Goal: Information Seeking & Learning: Learn about a topic

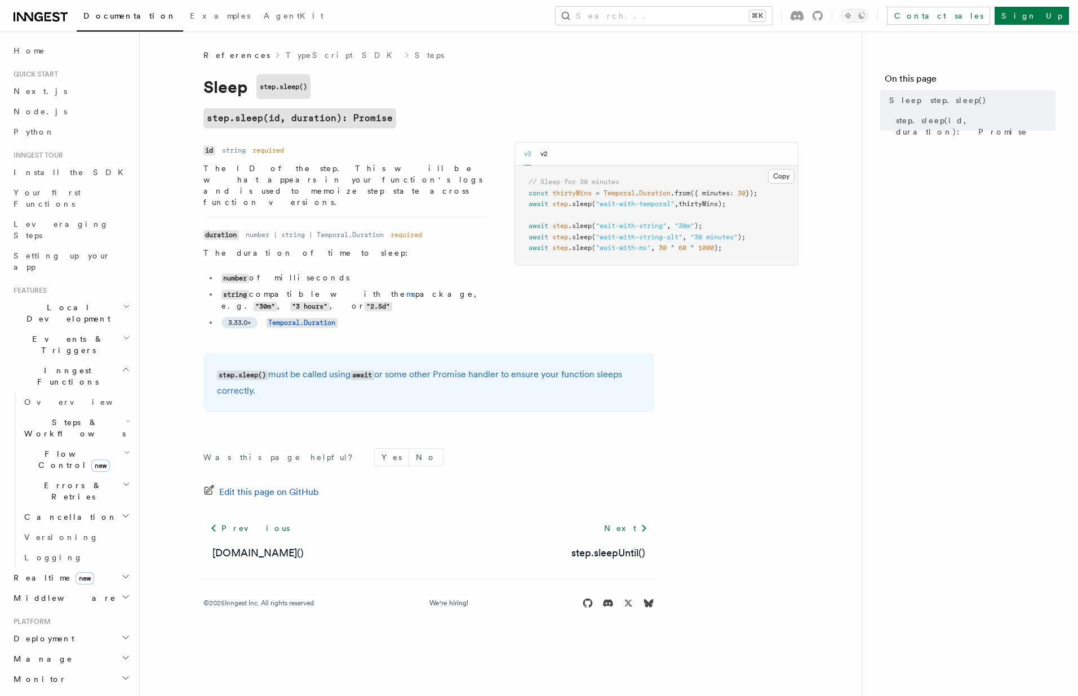
click at [290, 272] on li "number of milliseconds" at bounding box center [352, 278] width 269 height 12
click at [336, 317] on li "3.33.0+ Temporal.Duration" at bounding box center [352, 323] width 269 height 12
click at [425, 313] on div "Name id Type string Required required Description The ID of the step. This will…" at bounding box center [345, 241] width 284 height 198
drag, startPoint x: 425, startPoint y: 313, endPoint x: 424, endPoint y: 271, distance: 42.3
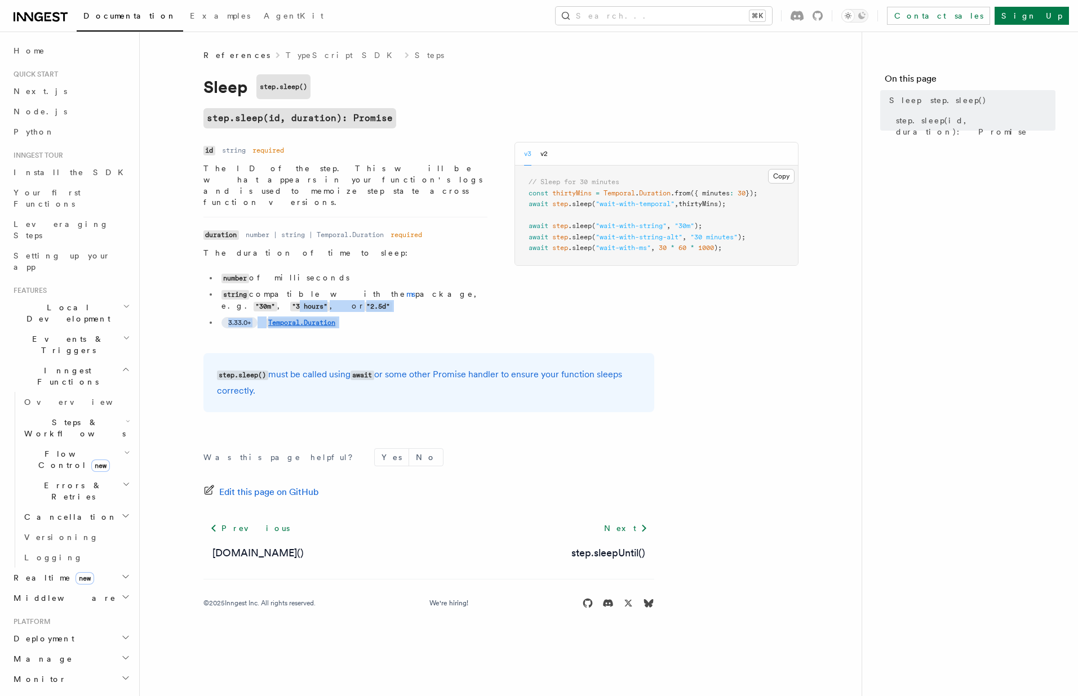
click at [424, 271] on div "Name id Type string Required required Description The ID of the step. This will…" at bounding box center [345, 241] width 284 height 198
click at [433, 290] on ul "number of milliseconds string compatible with the ms package, e.g. "30m" , "3 h…" at bounding box center [345, 300] width 284 height 56
drag, startPoint x: 433, startPoint y: 290, endPoint x: 432, endPoint y: 275, distance: 14.7
click at [432, 275] on ul "number of milliseconds string compatible with the ms package, e.g. "30m" , "3 h…" at bounding box center [345, 300] width 284 height 56
click at [629, 280] on div "Name id Type string Required required Description The ID of the step. This will…" at bounding box center [500, 241] width 595 height 198
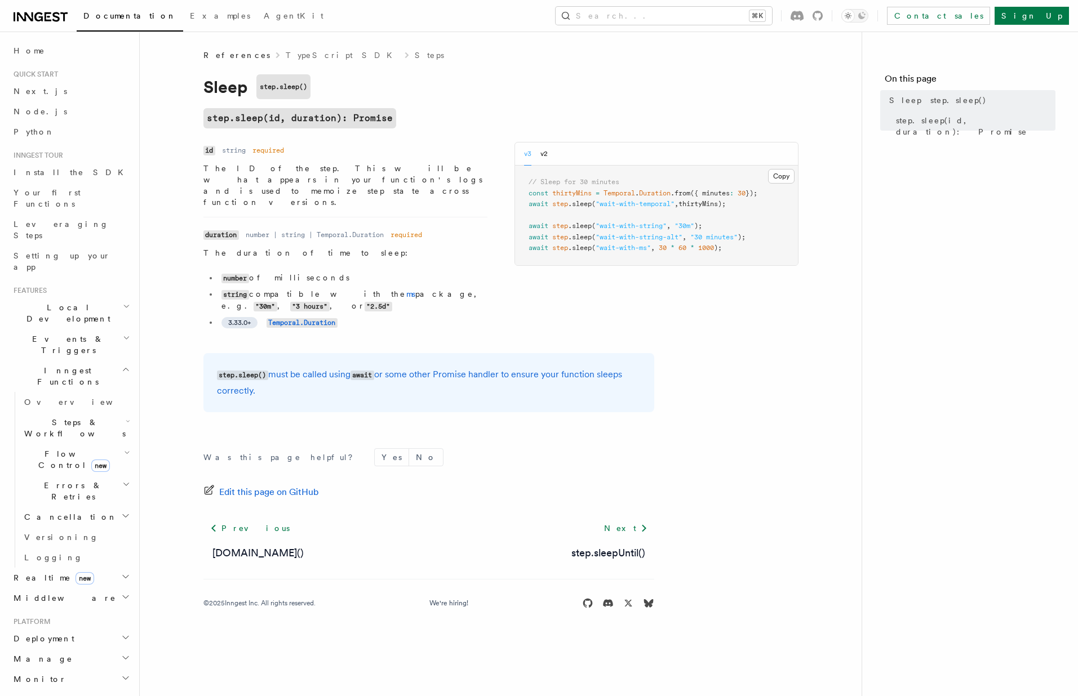
click at [691, 323] on article "References TypeScript SDK Steps Sleep step.sleep() step.sleep(id, duration): Pr…" at bounding box center [501, 343] width 686 height 586
click at [619, 327] on article "References TypeScript SDK Steps Sleep step.sleep() step.sleep(id, duration): Pr…" at bounding box center [501, 343] width 686 height 586
drag, startPoint x: 659, startPoint y: 307, endPoint x: 653, endPoint y: 232, distance: 75.7
click at [653, 232] on div "Name id Type string Required required Description The ID of the step. This will…" at bounding box center [500, 241] width 595 height 198
click at [674, 250] on span "*" at bounding box center [672, 248] width 4 height 8
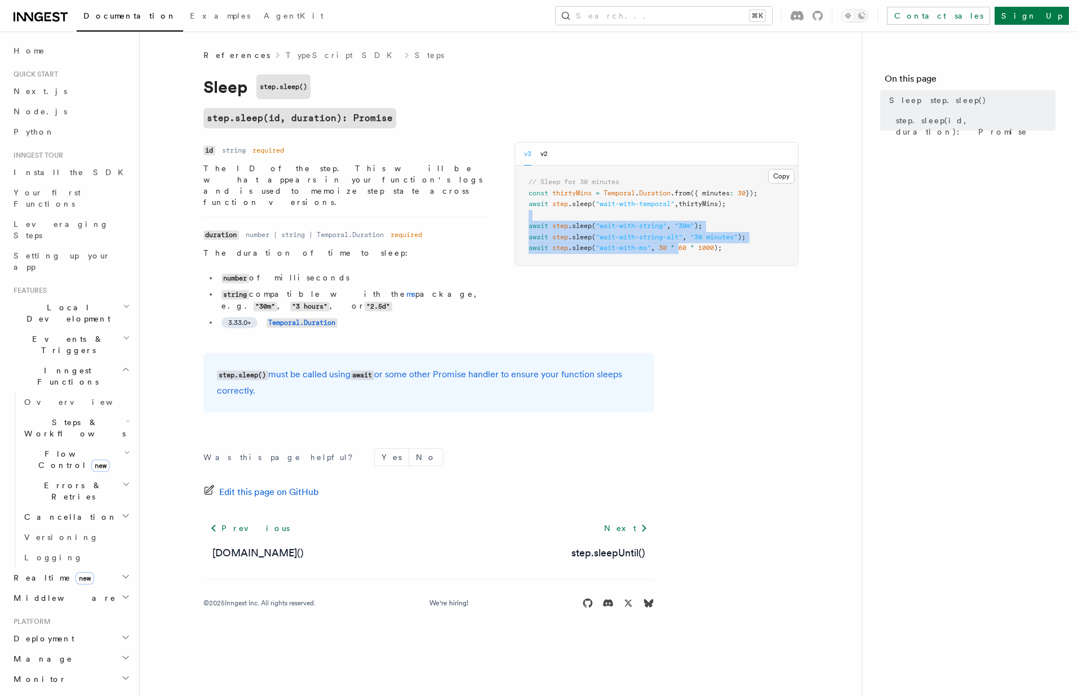
drag, startPoint x: 677, startPoint y: 250, endPoint x: 682, endPoint y: 213, distance: 37.0
click at [682, 213] on pre "// Sleep for 30 minutes const thirtyMins = Temporal . Duration .from ({ minutes…" at bounding box center [656, 216] width 283 height 100
click at [542, 154] on button "v2" at bounding box center [543, 154] width 7 height 23
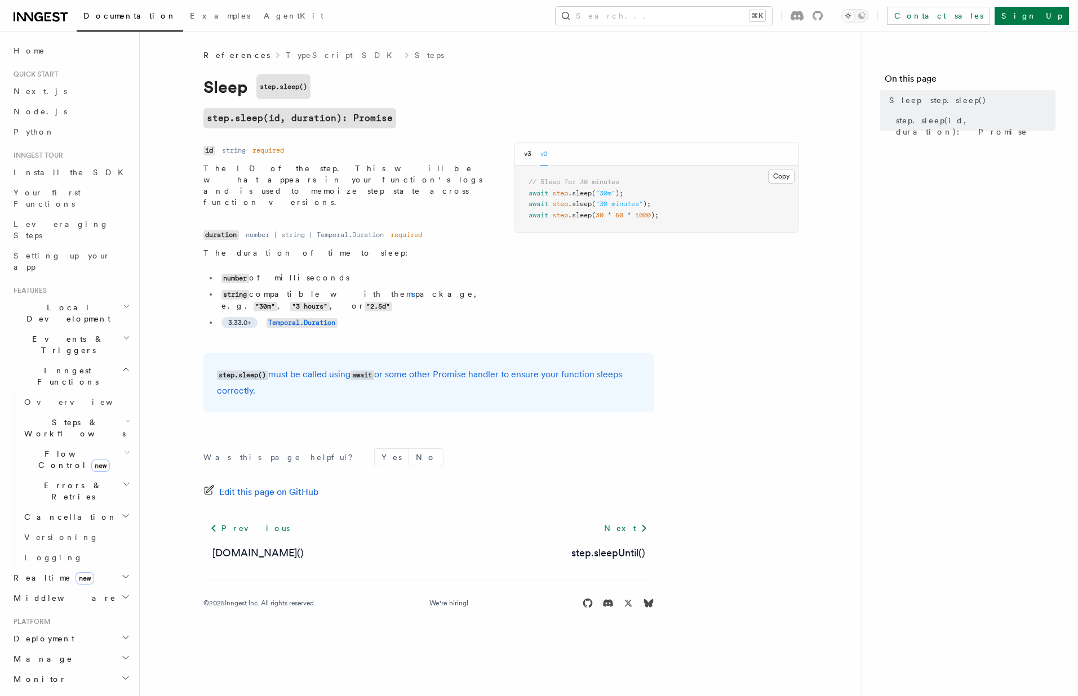
click at [531, 154] on div "v3 v2" at bounding box center [536, 154] width 24 height 23
click at [524, 154] on button "v3" at bounding box center [527, 154] width 7 height 23
click at [544, 154] on button "v2" at bounding box center [543, 154] width 7 height 23
click at [531, 154] on div "v3 v2" at bounding box center [536, 154] width 24 height 23
click at [526, 153] on button "v3" at bounding box center [527, 154] width 7 height 23
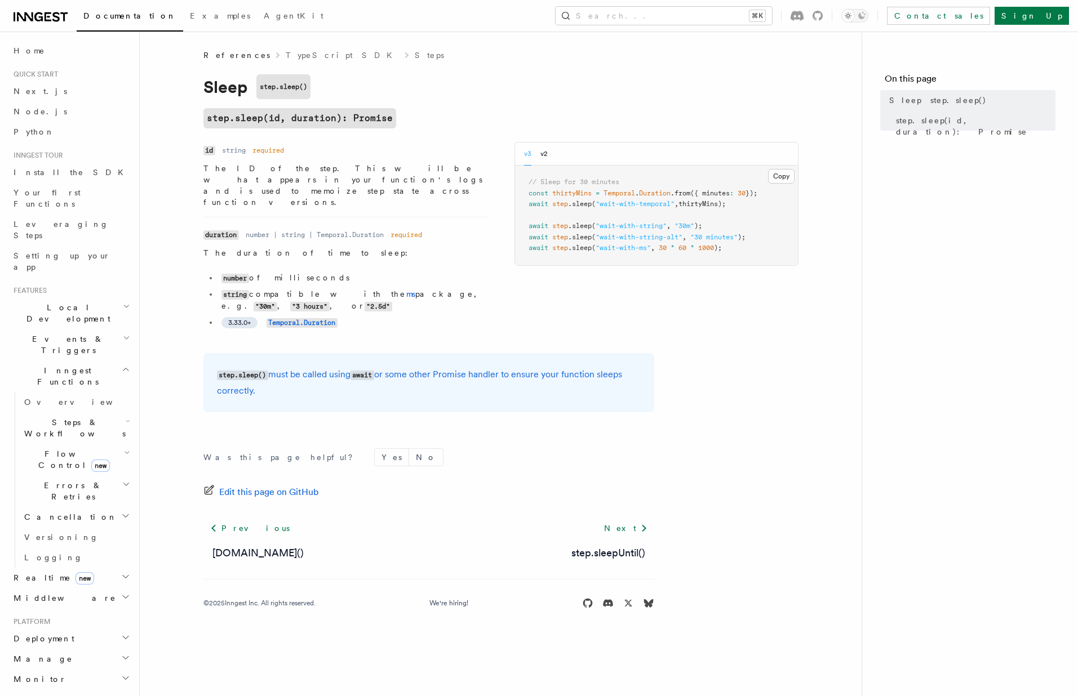
click at [766, 318] on article "References TypeScript SDK Steps Sleep step.sleep() step.sleep(id, duration): Pr…" at bounding box center [501, 343] width 686 height 586
click at [565, 270] on div "Name id Type string Required required Description The ID of the step. This will…" at bounding box center [500, 241] width 595 height 198
click at [657, 242] on pre "// Sleep for 30 minutes const thirtyMins = Temporal . Duration .from ({ minutes…" at bounding box center [656, 216] width 283 height 100
click at [702, 257] on pre "// Sleep for 30 minutes const thirtyMins = Temporal . Duration .from ({ minutes…" at bounding box center [656, 216] width 283 height 100
click at [654, 236] on span ""wait-with-string-alt"" at bounding box center [638, 237] width 87 height 8
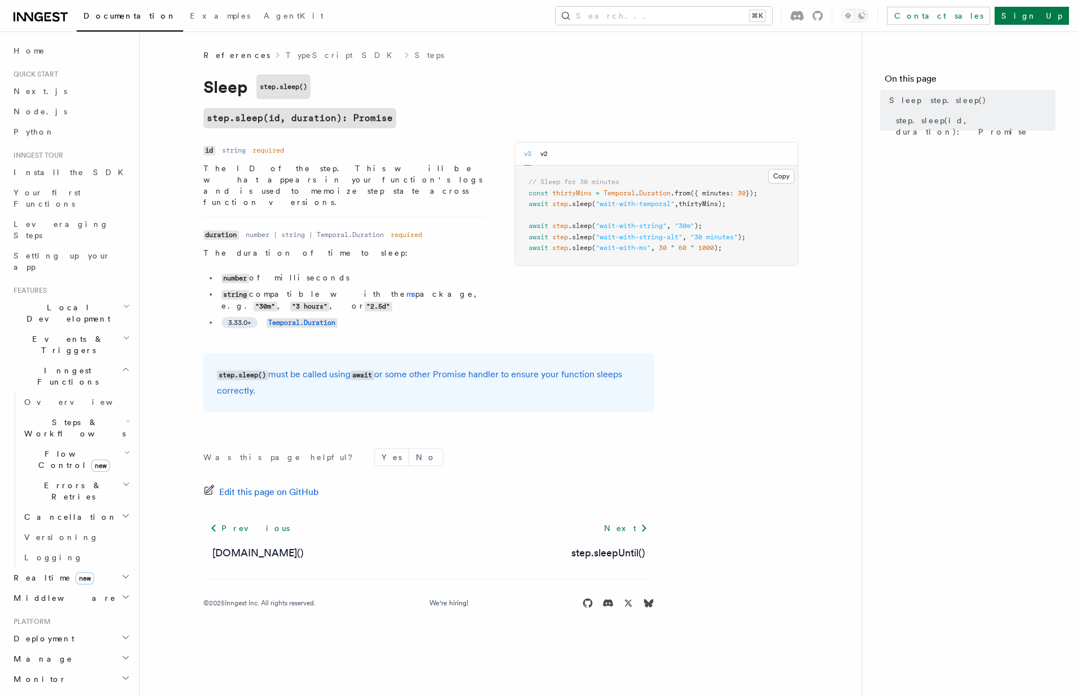
click at [700, 230] on pre "// Sleep for 30 minutes const thirtyMins = Temporal . Duration .from ({ minutes…" at bounding box center [656, 216] width 283 height 100
click at [688, 223] on span ""30m"" at bounding box center [684, 226] width 20 height 8
click at [410, 314] on div "Name id Type string Required required Description The ID of the step. This will…" at bounding box center [345, 241] width 284 height 198
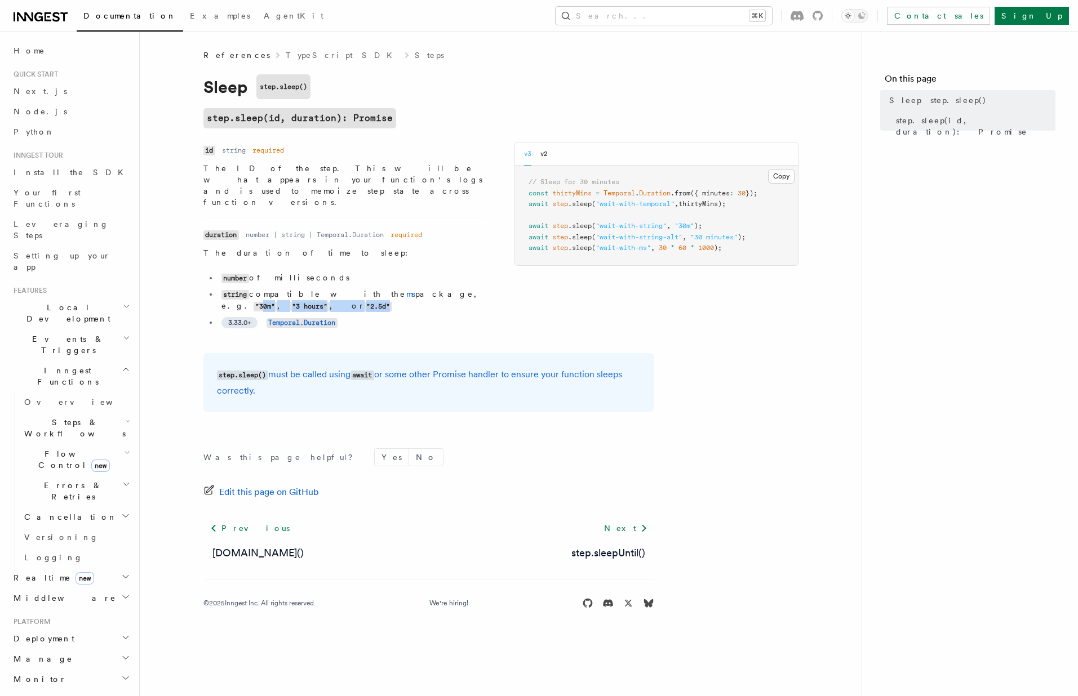
drag, startPoint x: 400, startPoint y: 288, endPoint x: 394, endPoint y: 266, distance: 22.7
click at [394, 288] on li "string compatible with the ms package, e.g. "30m" , "3 hours" , or "2.5d"" at bounding box center [352, 300] width 269 height 24
click at [403, 288] on li "string compatible with the ms package, e.g. "30m" , "3 hours" , or "2.5d"" at bounding box center [352, 300] width 269 height 24
click at [277, 302] on code ""30m"" at bounding box center [265, 307] width 24 height 10
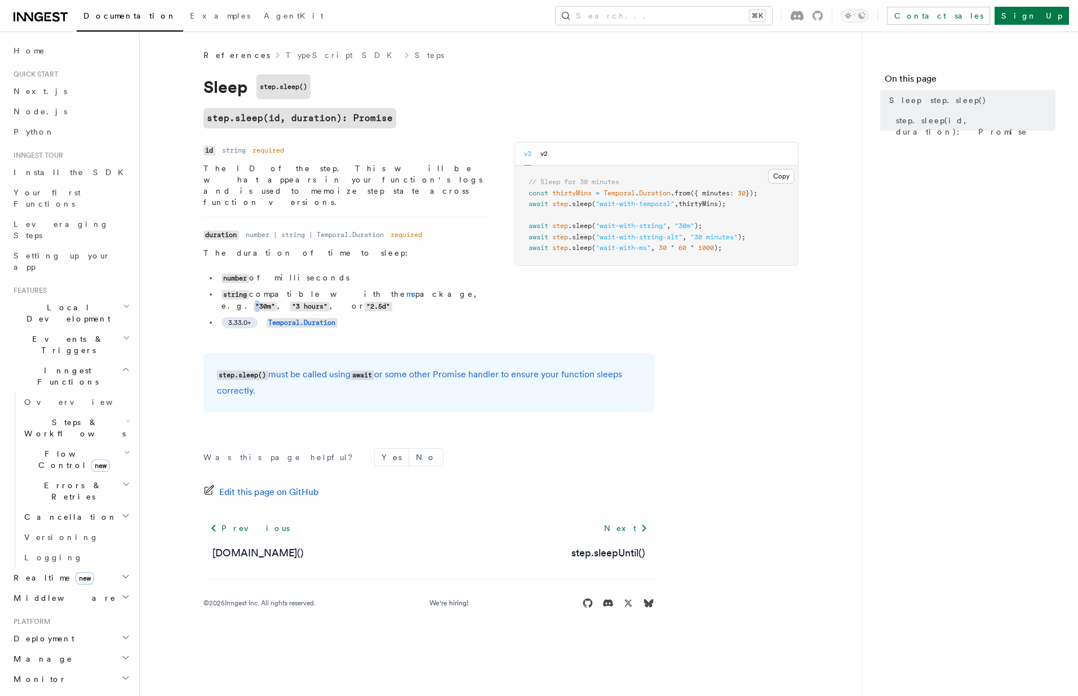
click at [277, 302] on code ""30m"" at bounding box center [265, 307] width 24 height 10
click at [447, 311] on div "Name id Type string Required required Description The ID of the step. This will…" at bounding box center [345, 241] width 284 height 198
click at [448, 317] on li "3.33.0+ Temporal.Duration" at bounding box center [352, 323] width 269 height 12
click at [463, 330] on article "References TypeScript SDK Steps Sleep step.sleep() step.sleep(id, duration): Pr…" at bounding box center [501, 343] width 686 height 586
click at [290, 318] on code "Temporal.Duration" at bounding box center [301, 323] width 71 height 10
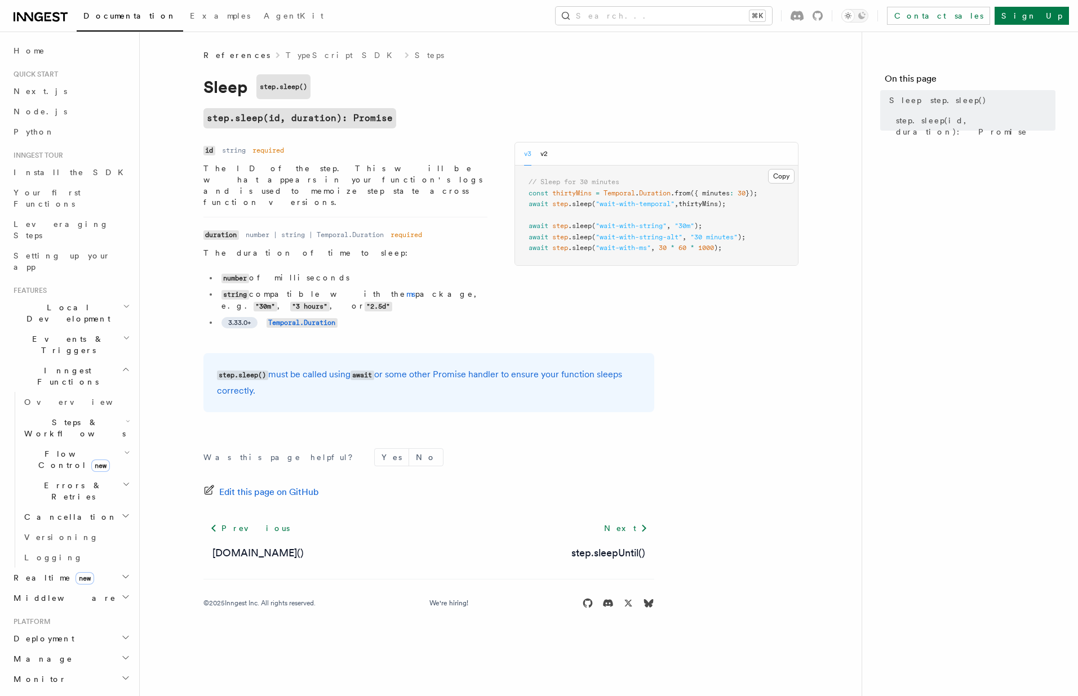
click at [395, 450] on footer "Was this page helpful? Yes No Edit this page on GitHub Previous [DOMAIN_NAME]()…" at bounding box center [428, 528] width 451 height 161
click at [688, 232] on pre "// Sleep for 30 minutes const thirtyMins = Temporal . Duration .from ({ minutes…" at bounding box center [656, 216] width 283 height 100
click at [632, 197] on span "Temporal" at bounding box center [619, 193] width 32 height 8
click at [635, 367] on p "step.sleep() must be called using await or some other Promise handler to ensure…" at bounding box center [429, 383] width 424 height 32
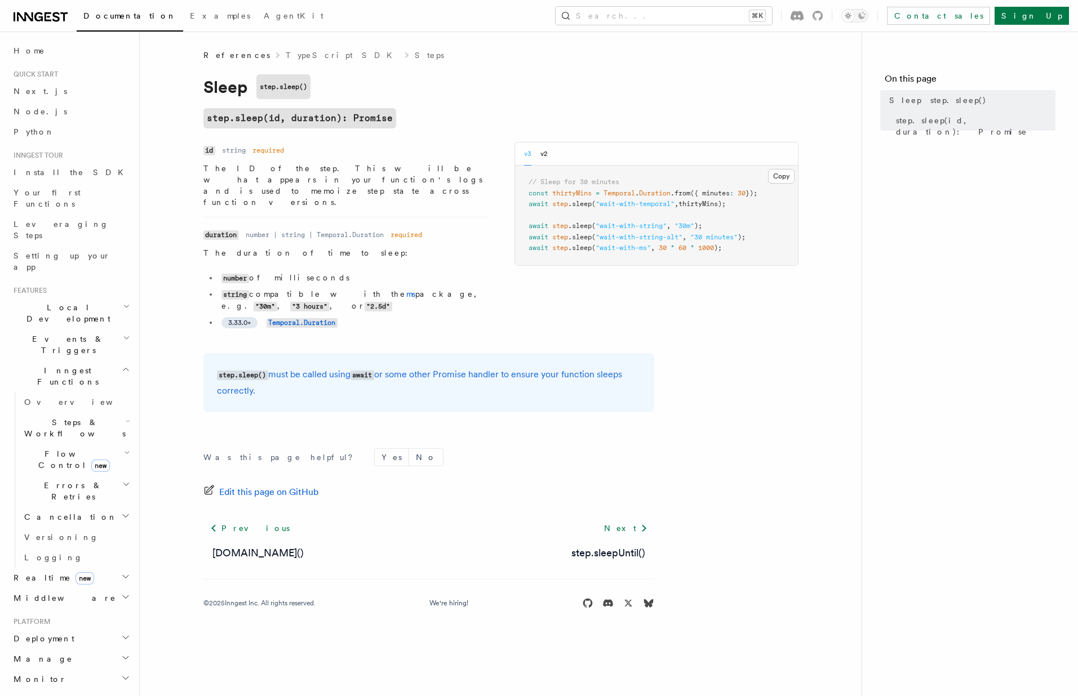
click at [659, 221] on pre "// Sleep for 30 minutes const thirtyMins = Temporal . Duration .from ({ minutes…" at bounding box center [656, 216] width 283 height 100
click at [741, 391] on article "References TypeScript SDK Steps Sleep step.sleep() step.sleep(id, duration): Pr…" at bounding box center [501, 343] width 686 height 586
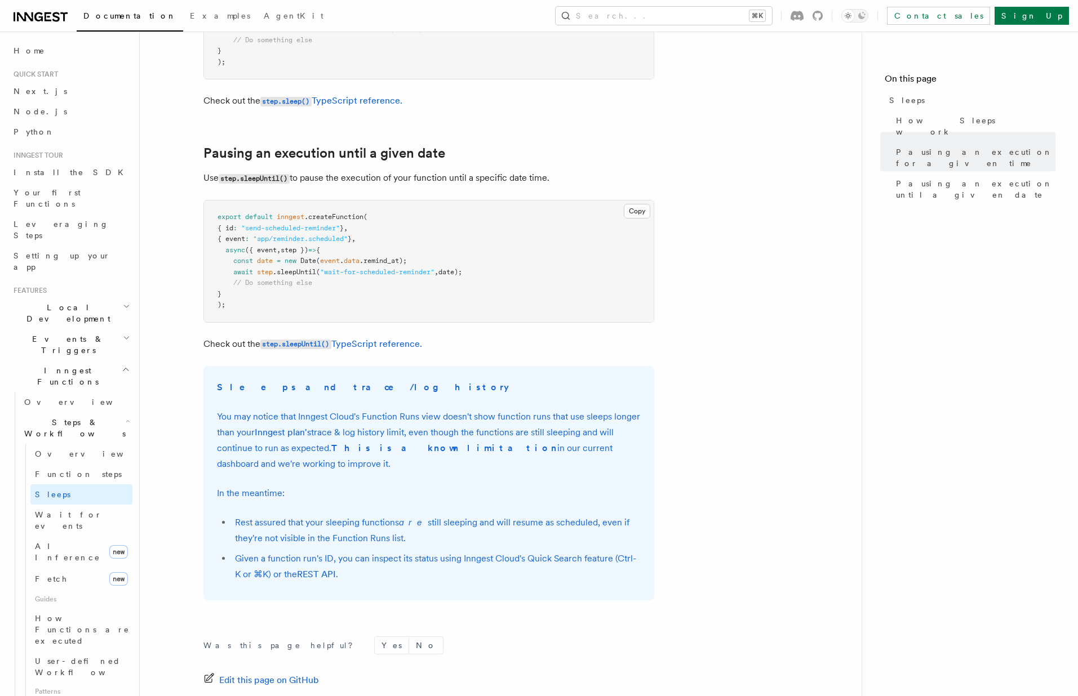
scroll to position [671, 0]
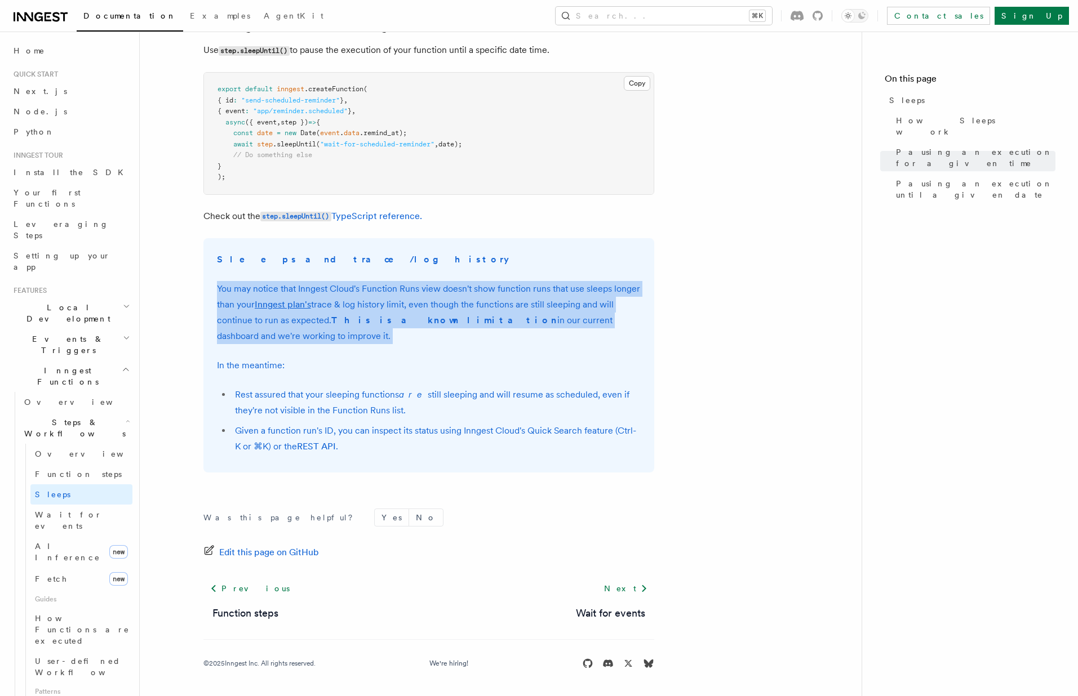
drag, startPoint x: 632, startPoint y: 351, endPoint x: 641, endPoint y: 268, distance: 83.3
click at [641, 268] on div "Sleeps and trace/log history You may notice that Inngest Cloud's Function Runs …" at bounding box center [428, 355] width 451 height 234
click at [611, 275] on div "Sleeps and trace/log history You may notice that Inngest Cloud's Function Runs …" at bounding box center [428, 355] width 451 height 234
drag, startPoint x: 611, startPoint y: 275, endPoint x: 612, endPoint y: 322, distance: 46.8
click at [612, 322] on div "Sleeps and trace/log history You may notice that Inngest Cloud's Function Runs …" at bounding box center [428, 355] width 451 height 234
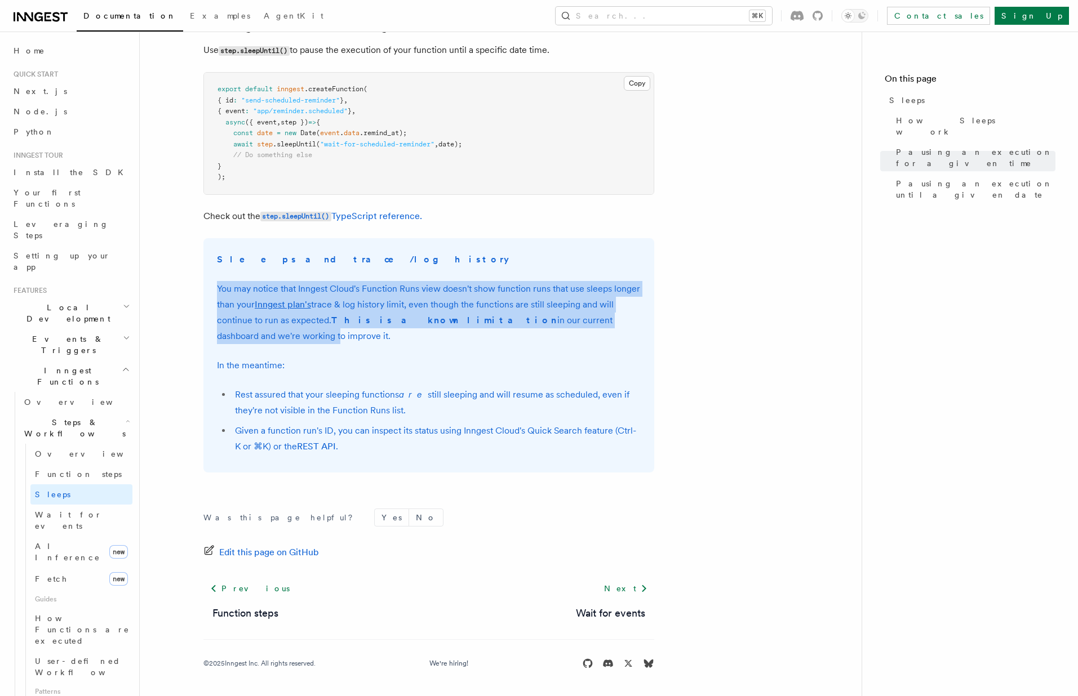
click at [574, 322] on p "You may notice that Inngest Cloud's Function Runs view doesn't show function ru…" at bounding box center [429, 312] width 424 height 63
drag, startPoint x: 574, startPoint y: 322, endPoint x: 582, endPoint y: 270, distance: 53.1
click at [582, 270] on div "Sleeps and trace/log history You may notice that Inngest Cloud's Function Runs …" at bounding box center [428, 355] width 451 height 234
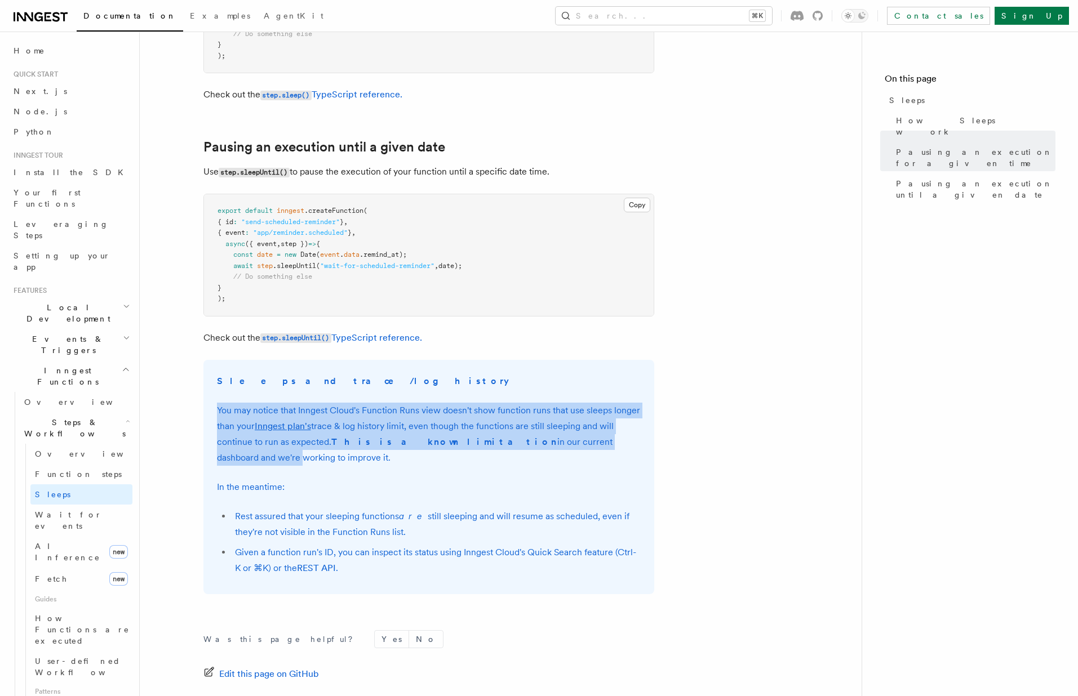
scroll to position [553, 0]
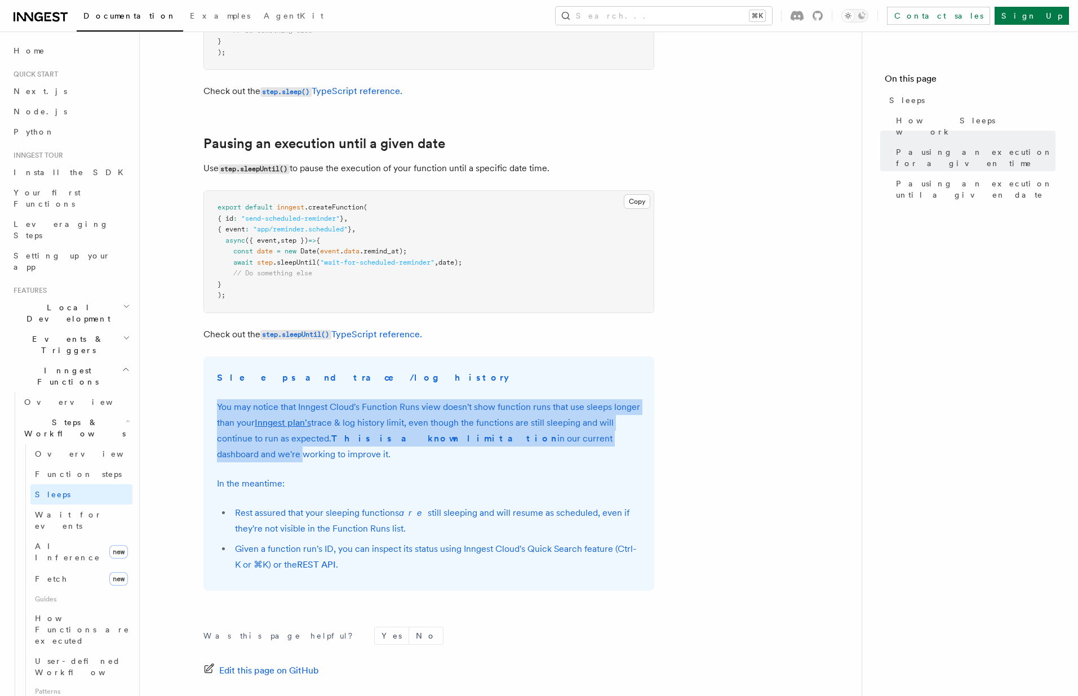
click at [562, 422] on p "You may notice that Inngest Cloud's Function Runs view doesn't show function ru…" at bounding box center [429, 430] width 424 height 63
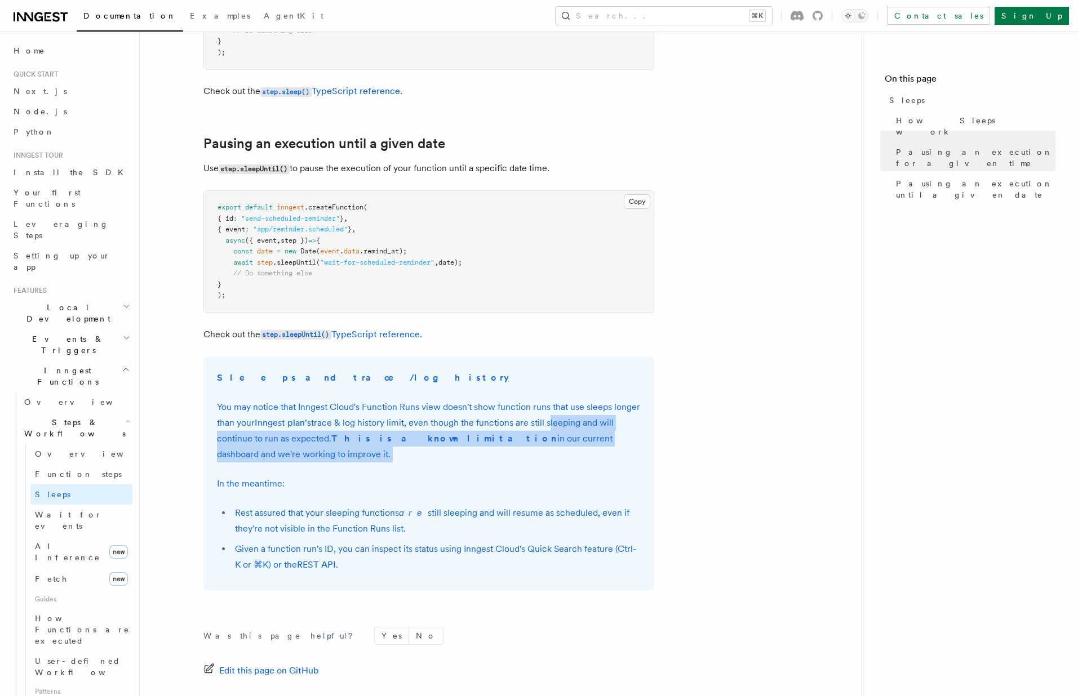
drag, startPoint x: 562, startPoint y: 422, endPoint x: 569, endPoint y: 451, distance: 30.2
click at [569, 451] on p "You may notice that Inngest Cloud's Function Runs view doesn't show function ru…" at bounding box center [429, 430] width 424 height 63
click at [576, 457] on p "You may notice that Inngest Cloud's Function Runs view doesn't show function ru…" at bounding box center [429, 430] width 424 height 63
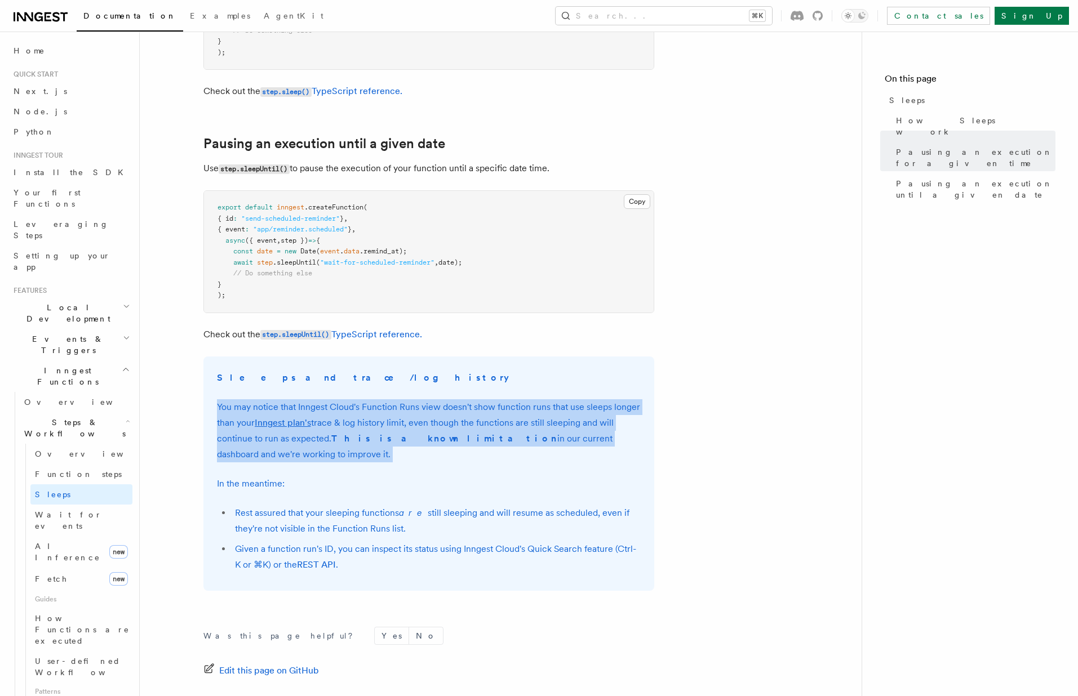
drag, startPoint x: 576, startPoint y: 457, endPoint x: 552, endPoint y: 393, distance: 67.9
click at [552, 393] on div "Sleeps and trace/log history You may notice that Inngest Cloud's Function Runs …" at bounding box center [428, 474] width 451 height 234
click at [533, 401] on p "You may notice that Inngest Cloud's Function Runs view doesn't show function ru…" at bounding box center [429, 430] width 424 height 63
drag, startPoint x: 533, startPoint y: 401, endPoint x: 542, endPoint y: 438, distance: 38.9
click at [542, 438] on p "You may notice that Inngest Cloud's Function Runs view doesn't show function ru…" at bounding box center [429, 430] width 424 height 63
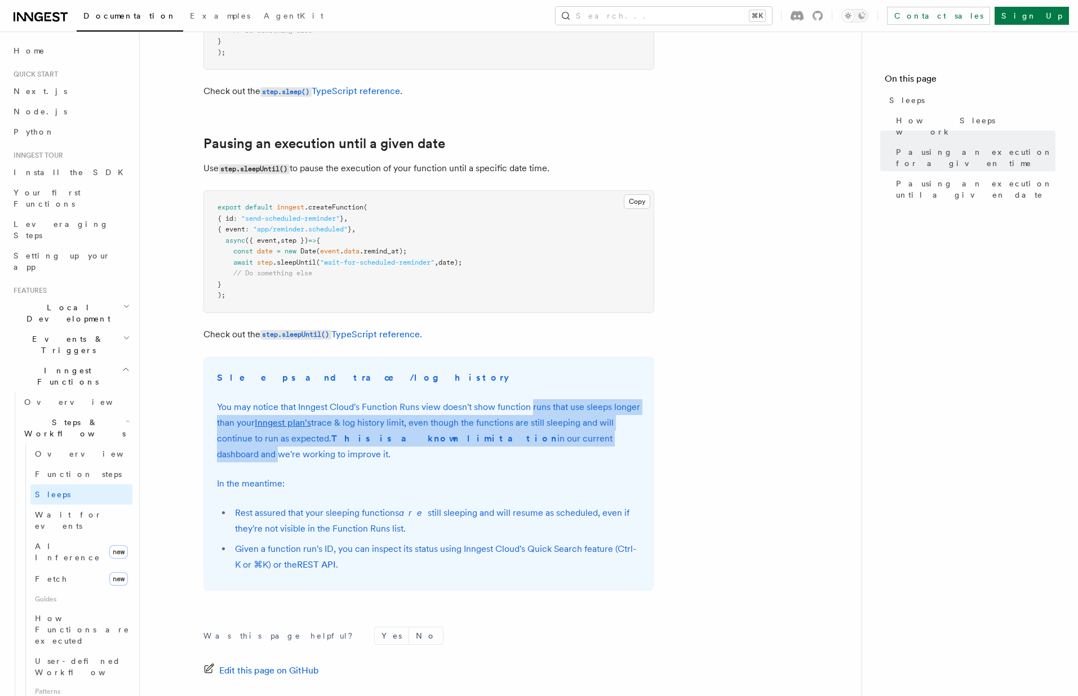
click at [542, 438] on p "You may notice that Inngest Cloud's Function Runs view doesn't show function ru…" at bounding box center [429, 430] width 424 height 63
drag, startPoint x: 542, startPoint y: 438, endPoint x: 544, endPoint y: 415, distance: 23.2
click at [544, 415] on p "You may notice that Inngest Cloud's Function Runs view doesn't show function ru…" at bounding box center [429, 430] width 424 height 63
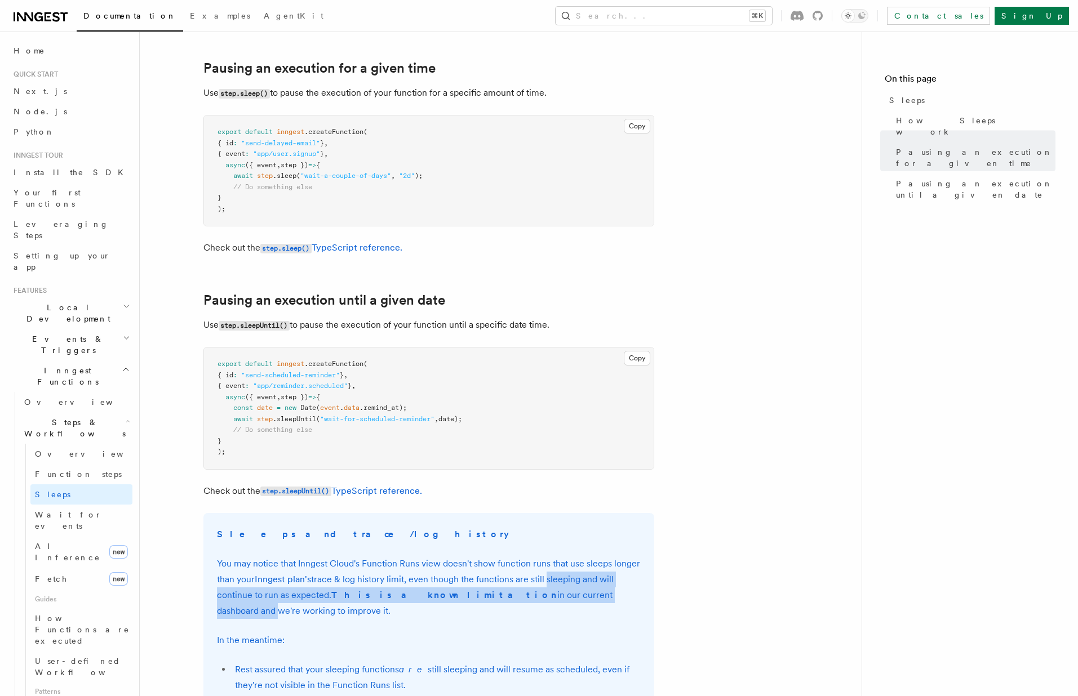
scroll to position [376, 0]
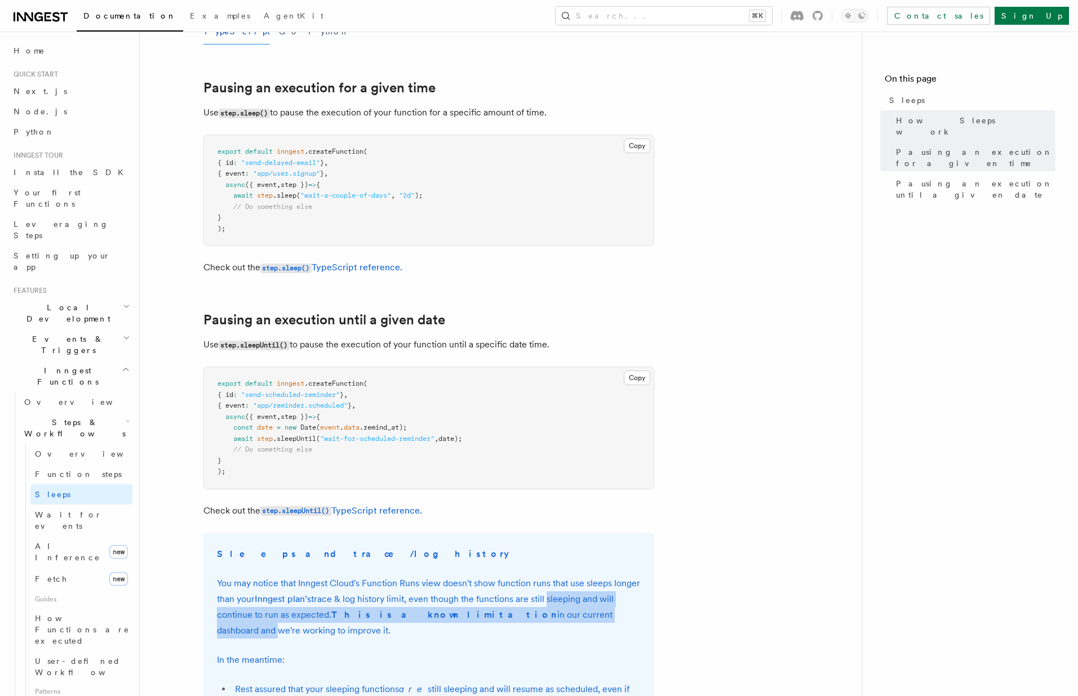
click at [662, 324] on article "Features Inngest Functions Steps & Workflows Sleeps Two step methods, step.slee…" at bounding box center [501, 332] width 686 height 1318
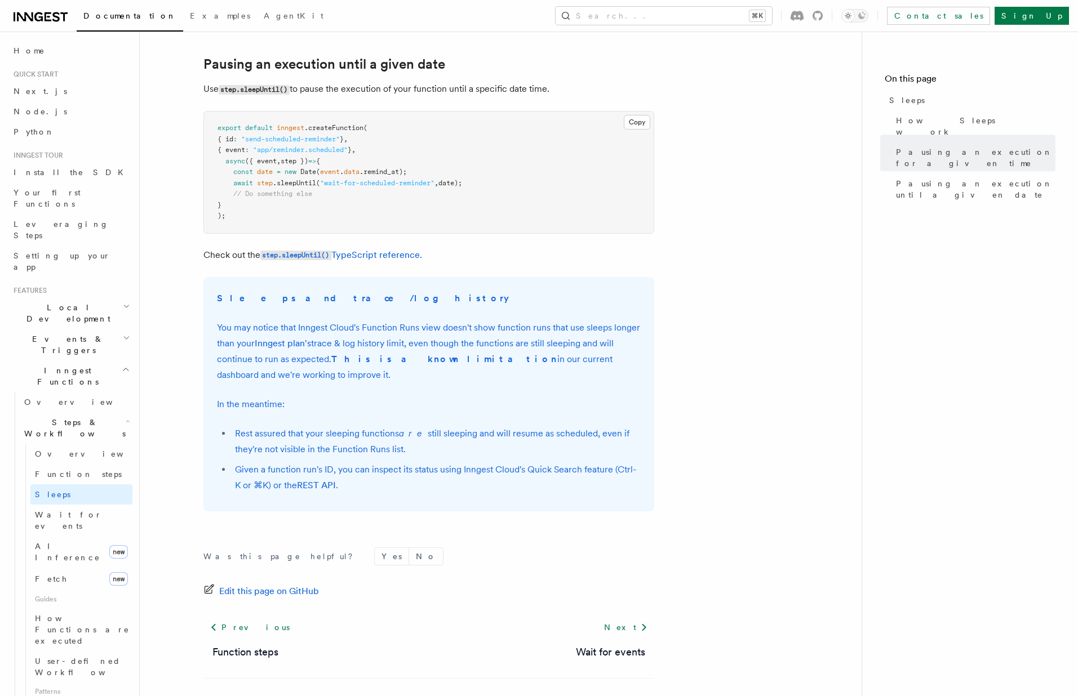
scroll to position [671, 0]
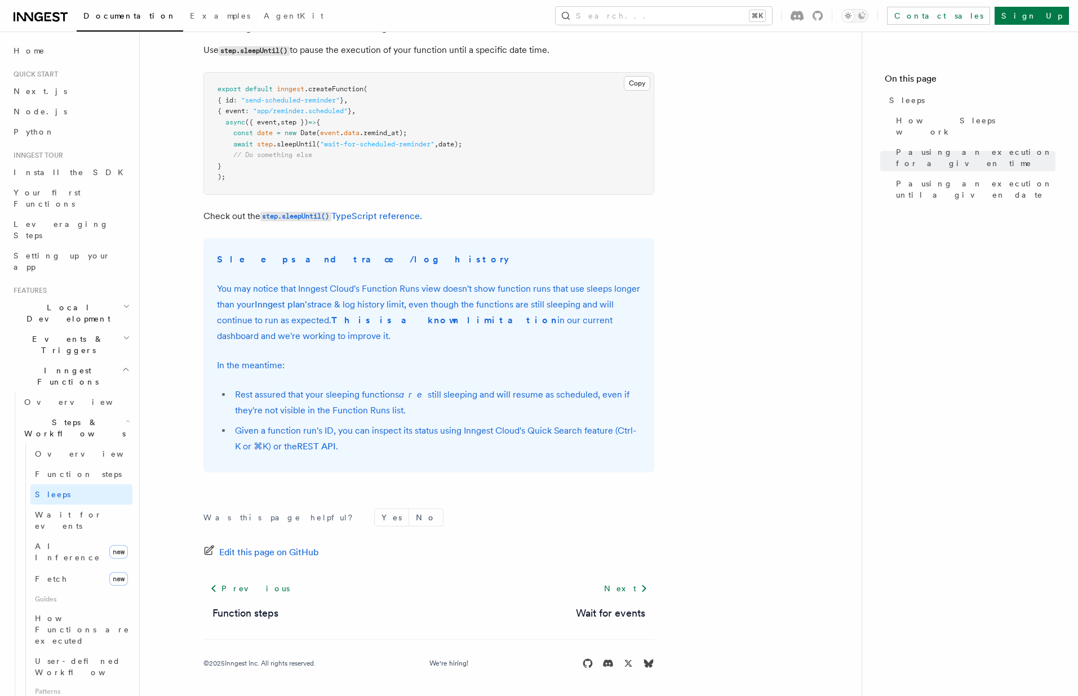
click at [661, 343] on article "Features Inngest Functions Steps & Workflows Sleeps Two step methods, step.slee…" at bounding box center [501, 38] width 686 height 1318
click at [275, 278] on div "Sleeps and trace/log history You may notice that Inngest Cloud's Function Runs …" at bounding box center [428, 355] width 451 height 234
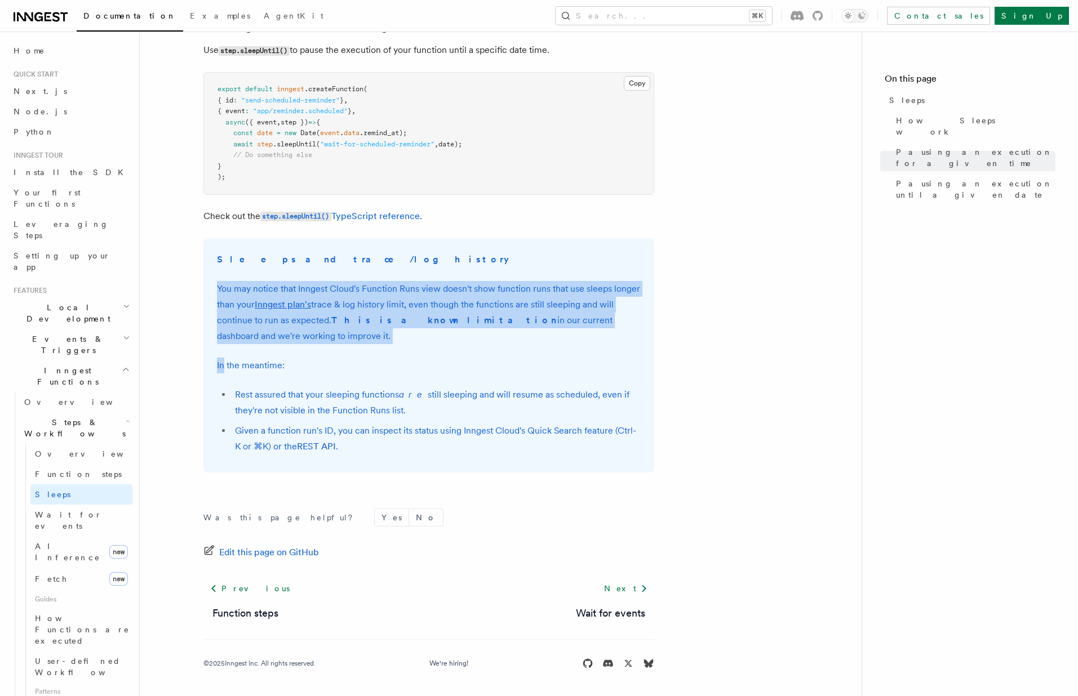
drag, startPoint x: 275, startPoint y: 278, endPoint x: 317, endPoint y: 351, distance: 84.3
click at [317, 351] on div "Sleeps and trace/log history You may notice that Inngest Cloud's Function Runs …" at bounding box center [428, 355] width 451 height 234
click at [400, 423] on li "Given a function run's ID, you can inspect its status using Inngest Cloud's Qui…" at bounding box center [436, 439] width 409 height 32
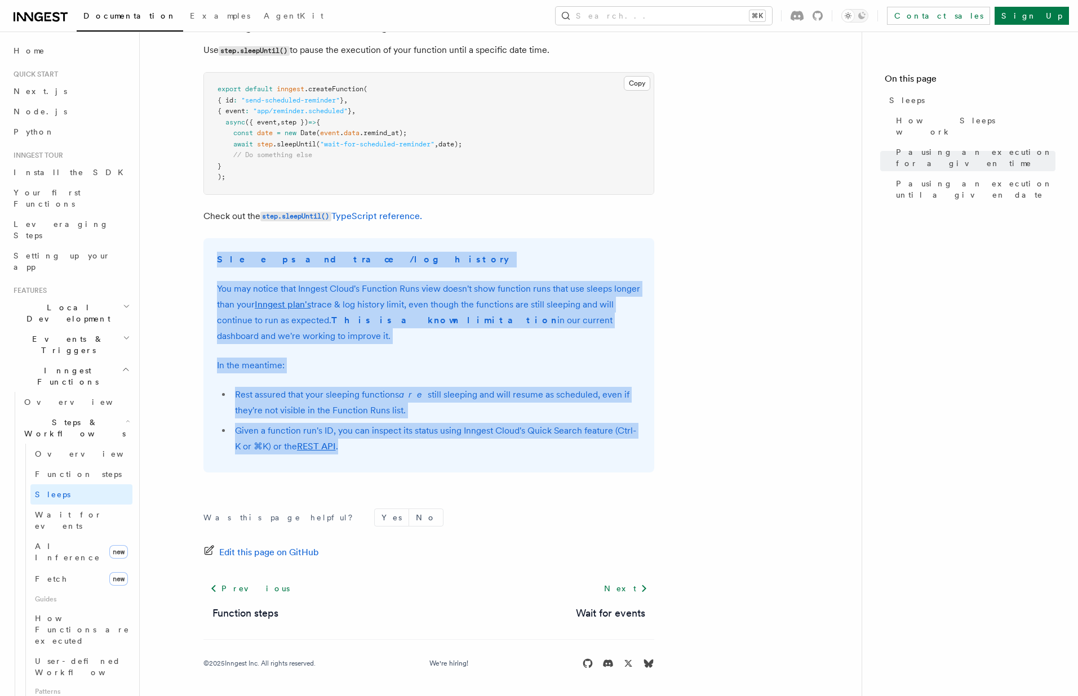
drag, startPoint x: 407, startPoint y: 444, endPoint x: 455, endPoint y: 248, distance: 201.7
click at [455, 248] on div "Sleeps and trace/log history You may notice that Inngest Cloud's Function Runs …" at bounding box center [428, 355] width 451 height 234
click at [473, 266] on p "Sleeps and trace/log history" at bounding box center [429, 260] width 424 height 16
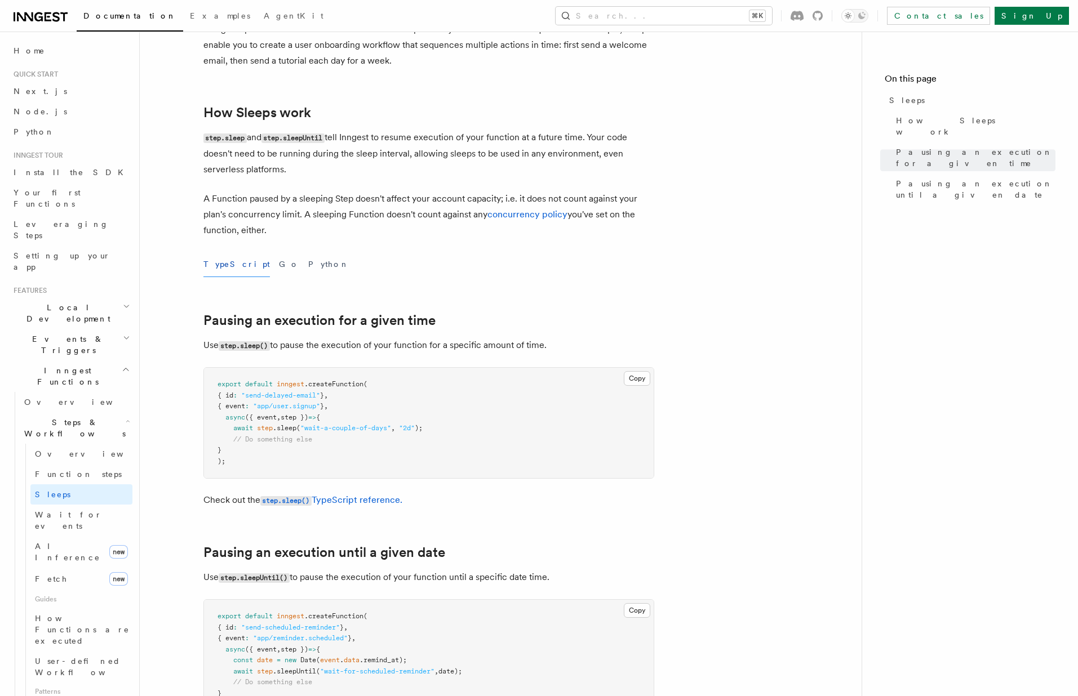
scroll to position [0, 0]
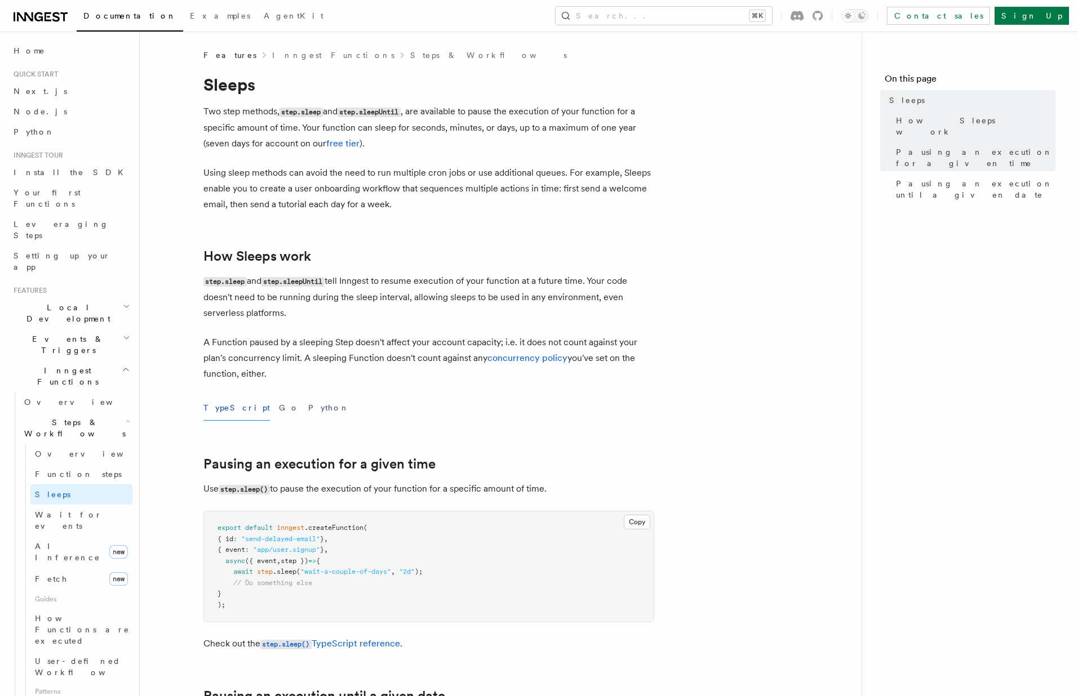
click at [372, 219] on article "Features Inngest Functions Steps & Workflows Sleeps Two step methods, step.slee…" at bounding box center [501, 709] width 686 height 1318
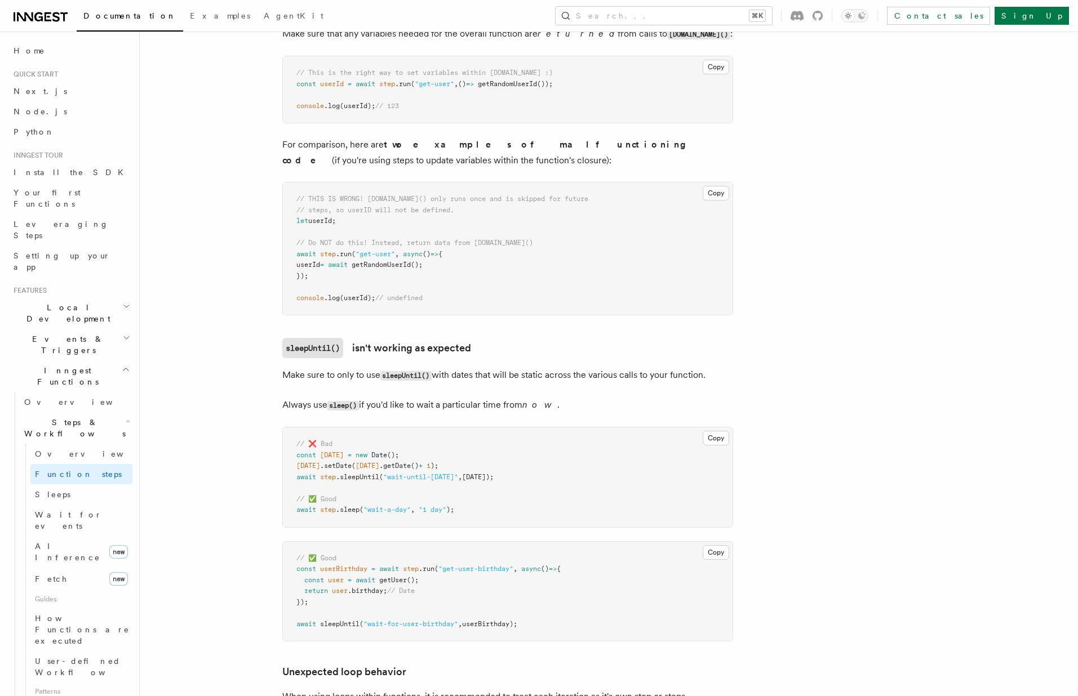
scroll to position [3609, 0]
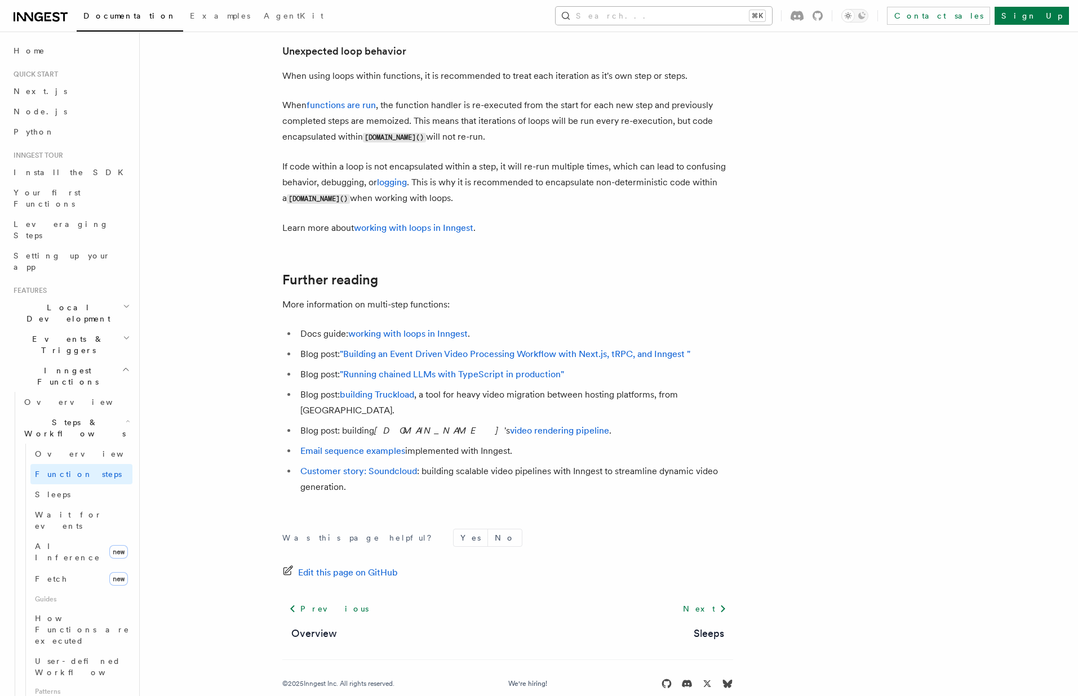
click at [706, 21] on button "Search... ⌘K" at bounding box center [663, 16] width 216 height 18
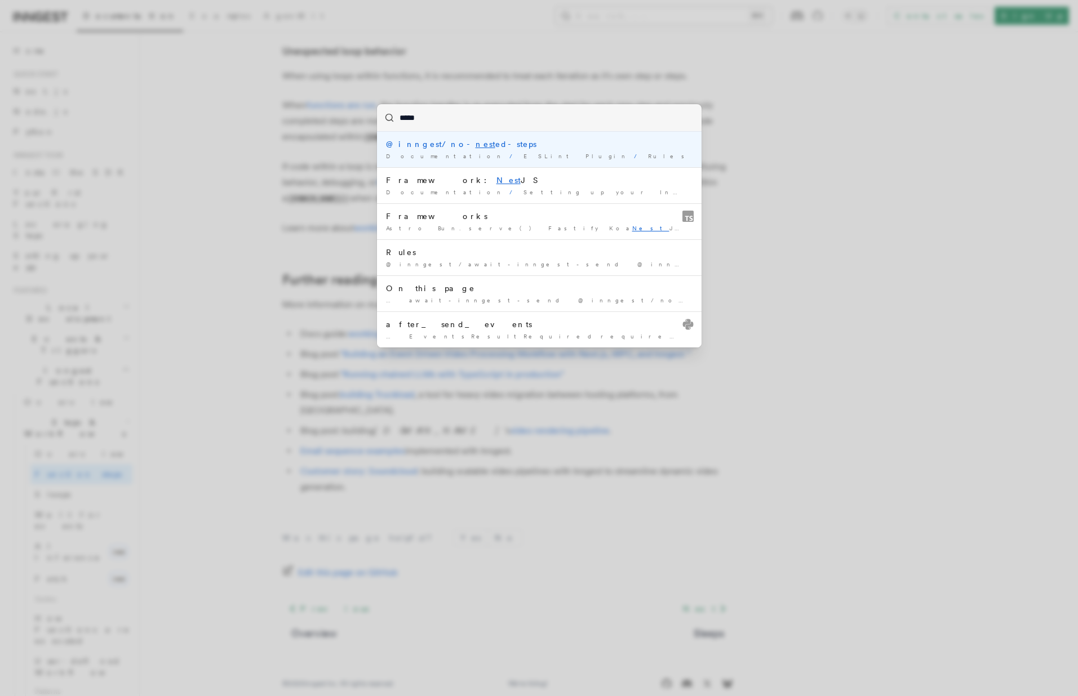
type input "******"
click at [571, 148] on div "@inngest/no- nested -steps" at bounding box center [539, 144] width 306 height 11
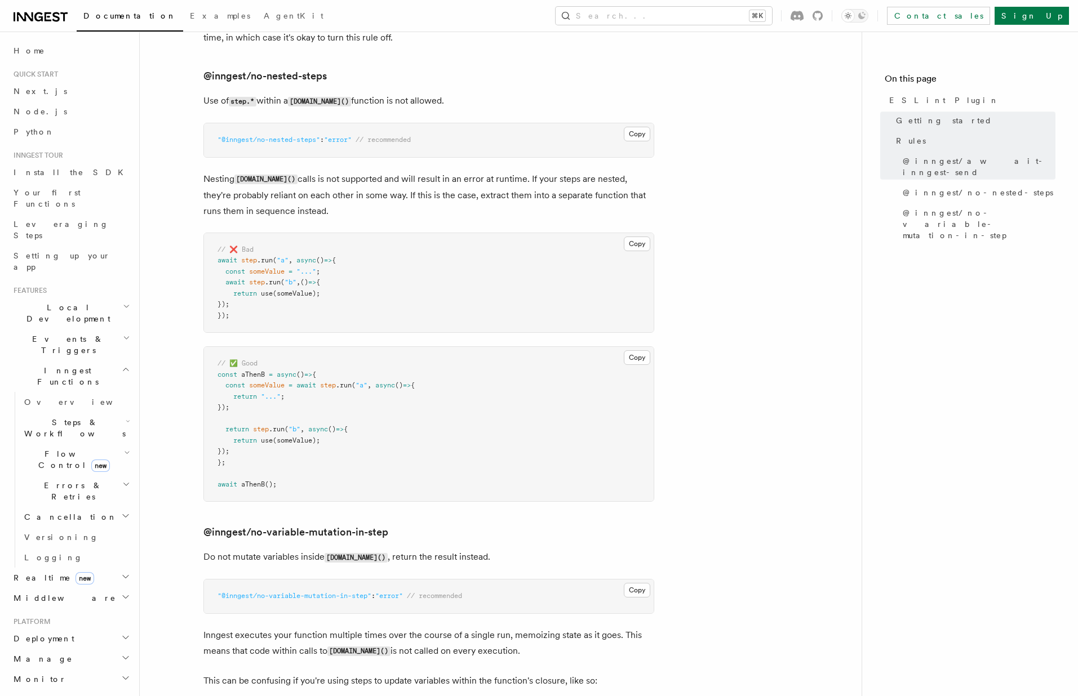
scroll to position [973, 0]
